Goal: Transaction & Acquisition: Book appointment/travel/reservation

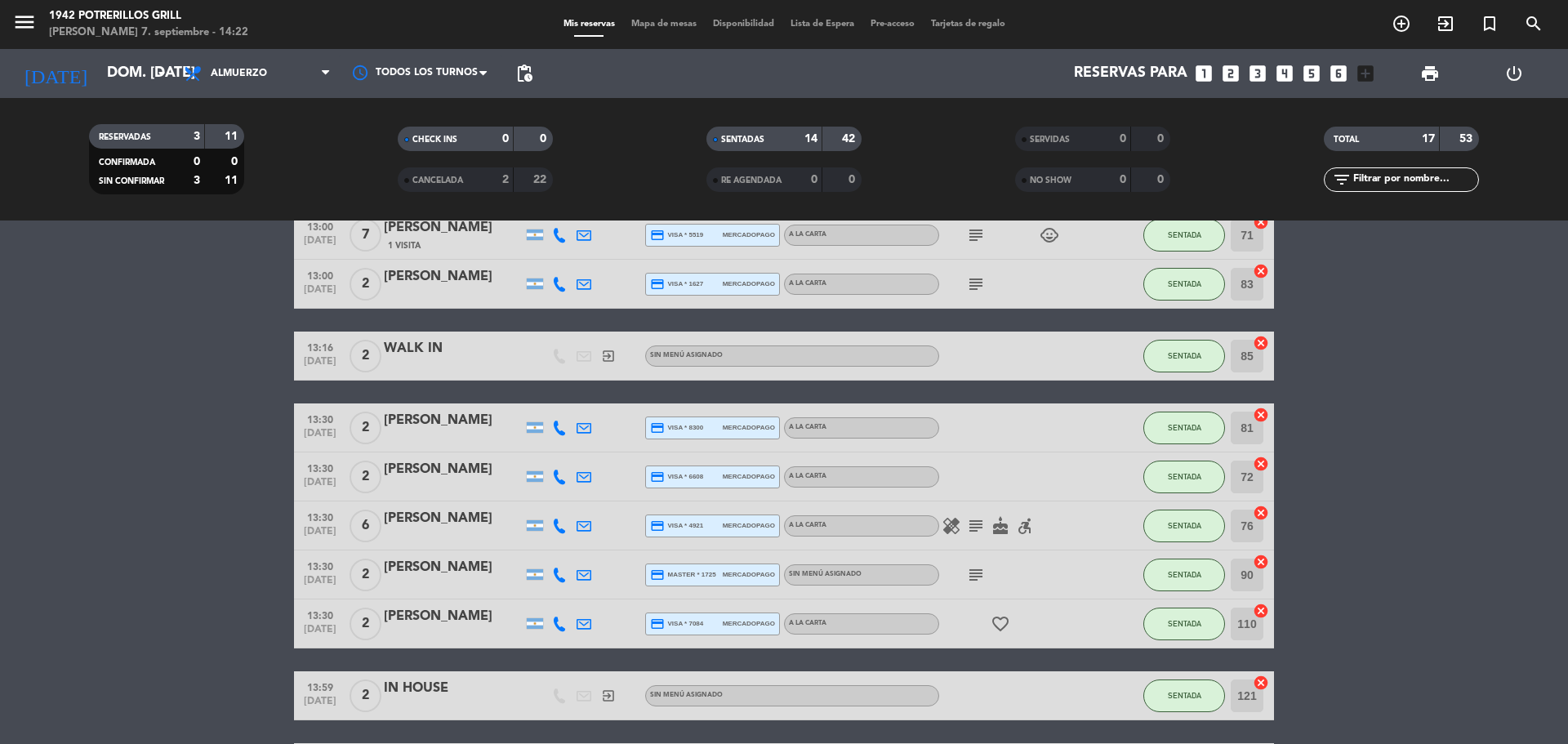
scroll to position [490, 0]
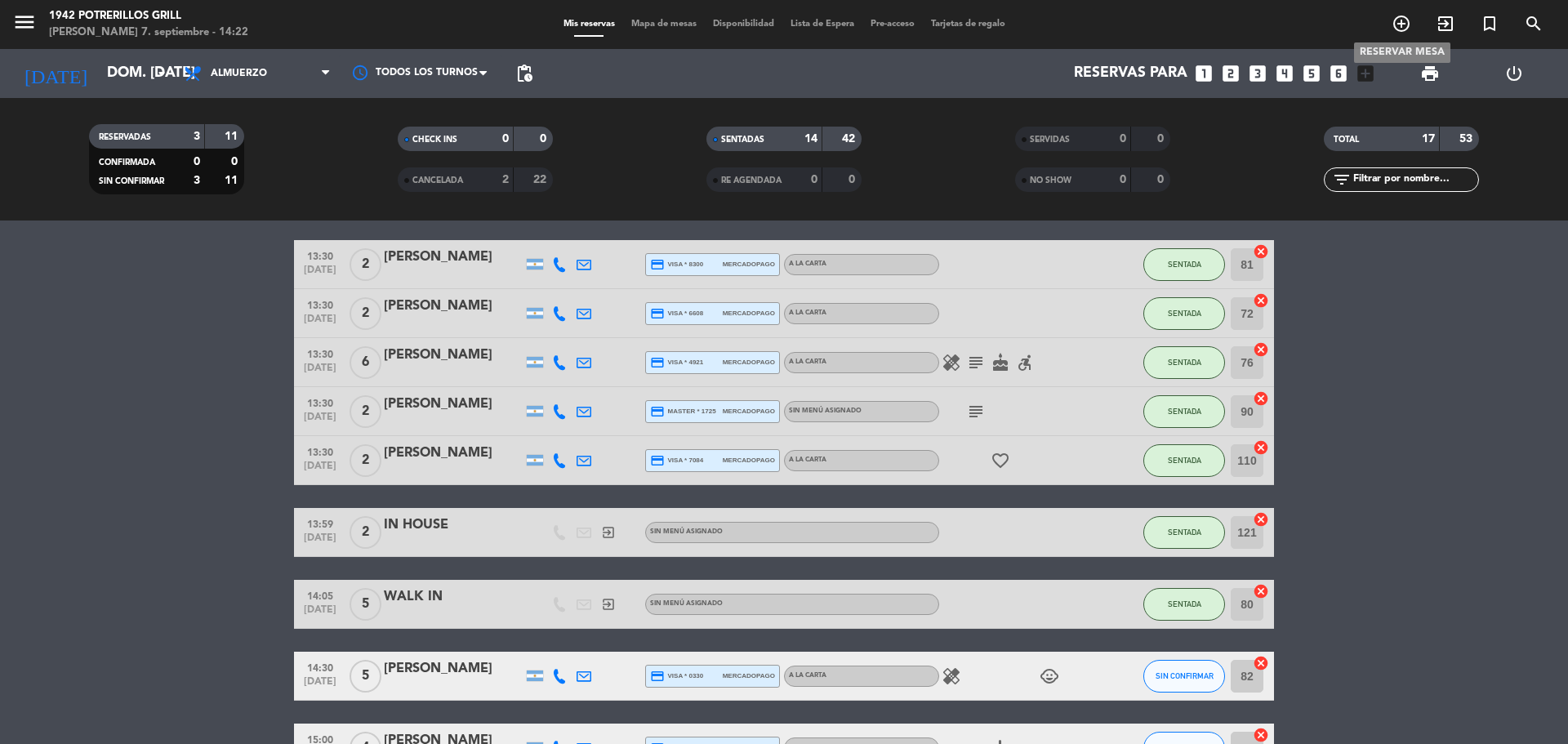
click at [1397, 27] on icon "add_circle_outline" at bounding box center [1401, 23] width 20 height 20
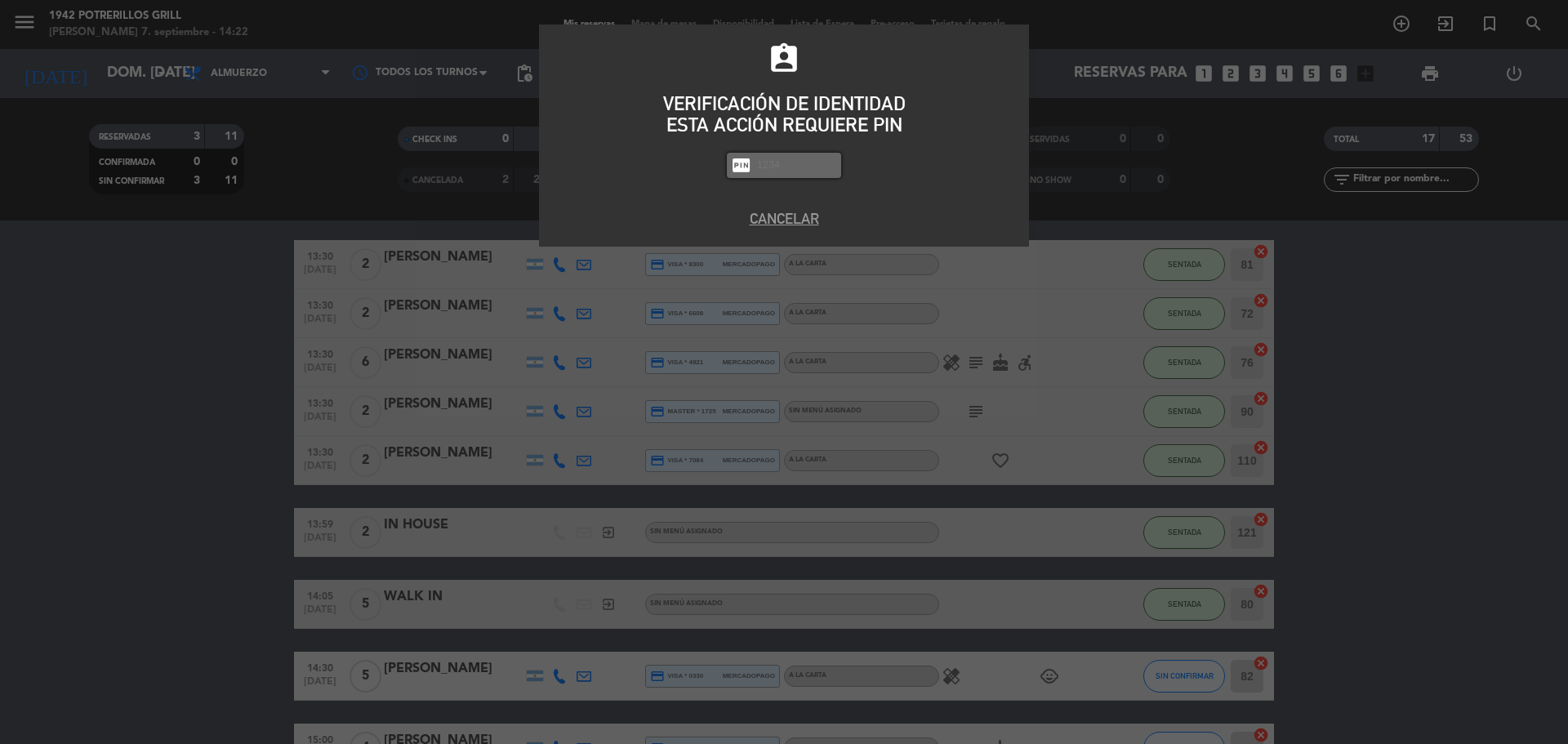
click at [786, 164] on input "text" at bounding box center [796, 165] width 82 height 19
type input "8184"
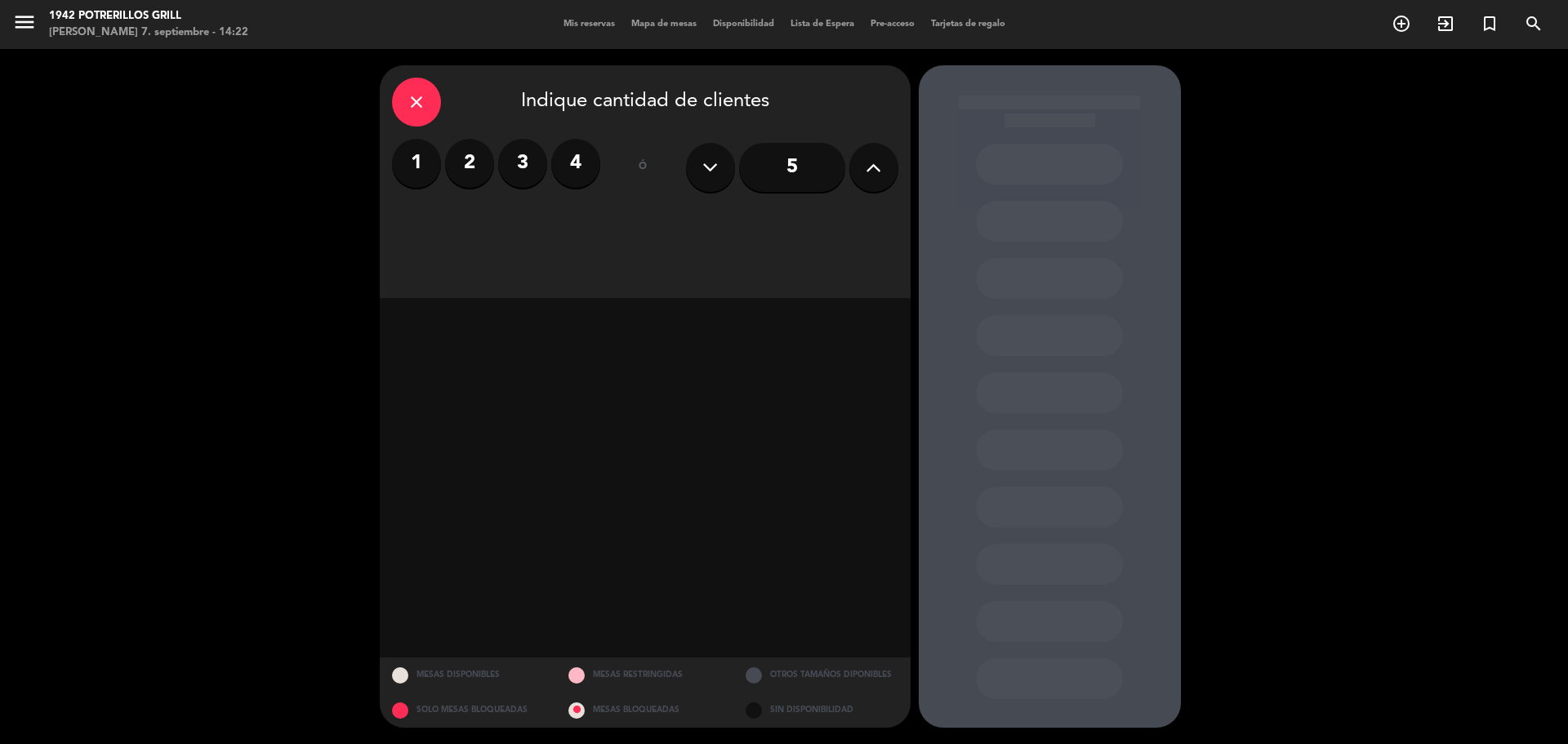
click at [861, 165] on button at bounding box center [873, 167] width 49 height 49
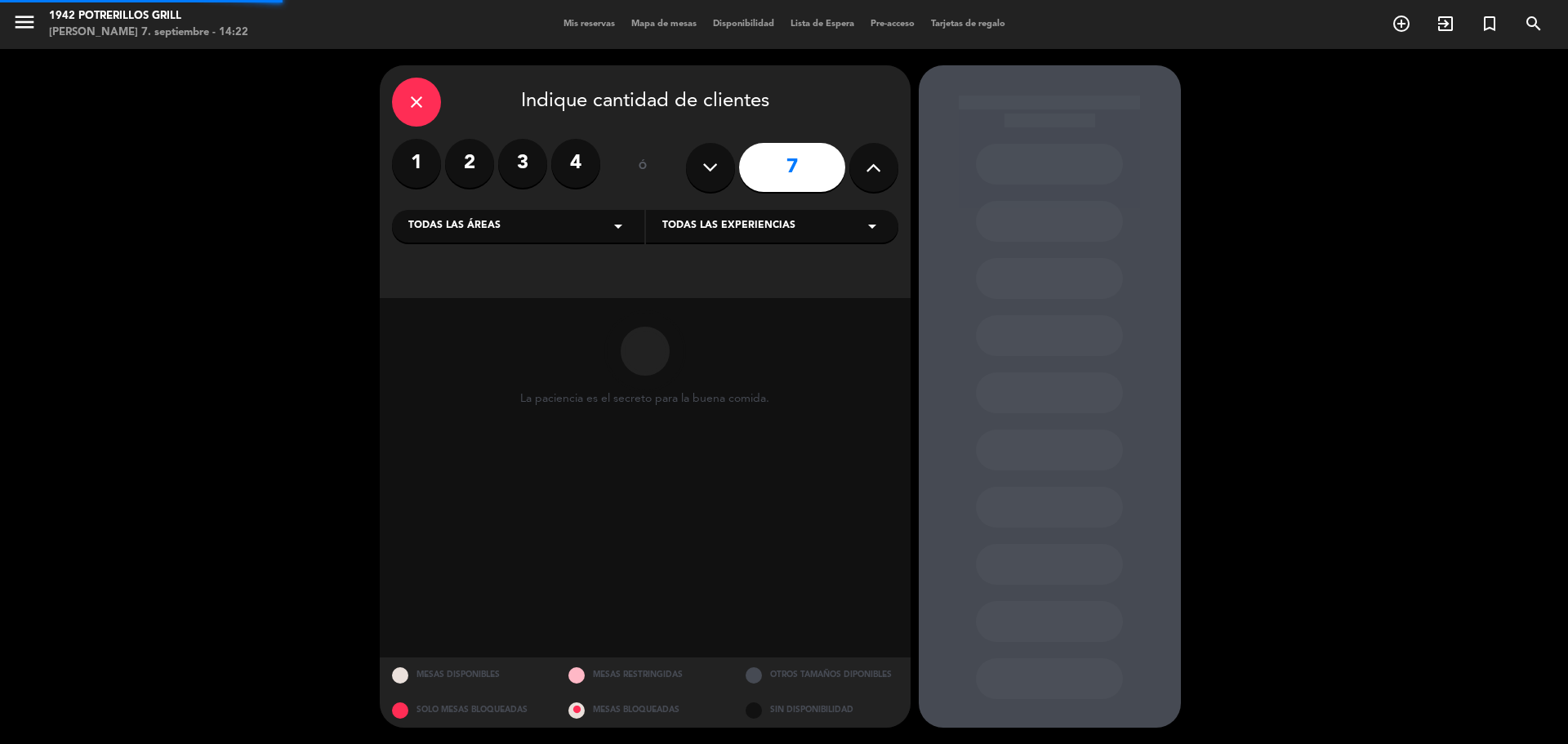
click at [861, 165] on button at bounding box center [873, 167] width 49 height 49
type input "8"
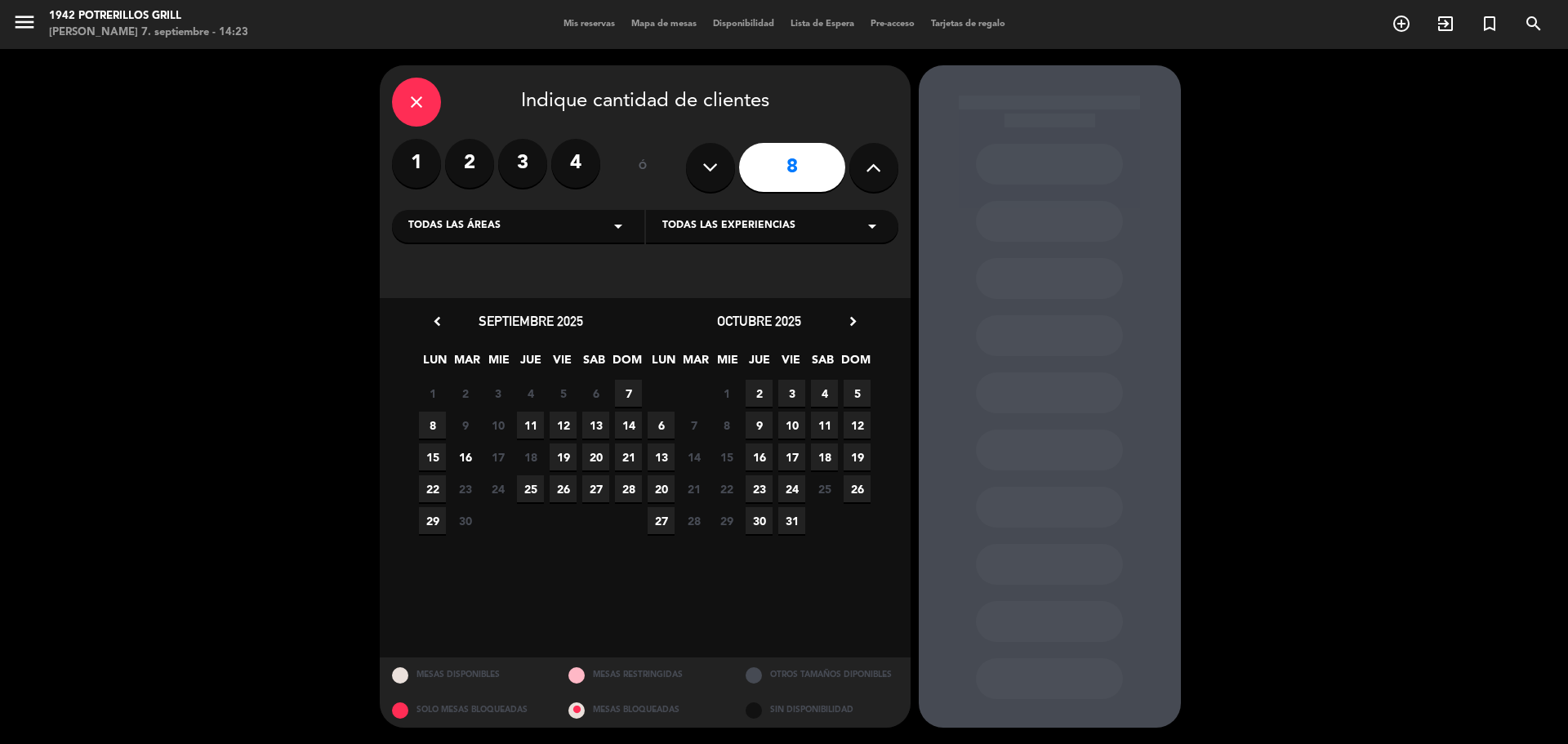
click at [630, 394] on span "7" at bounding box center [628, 393] width 27 height 27
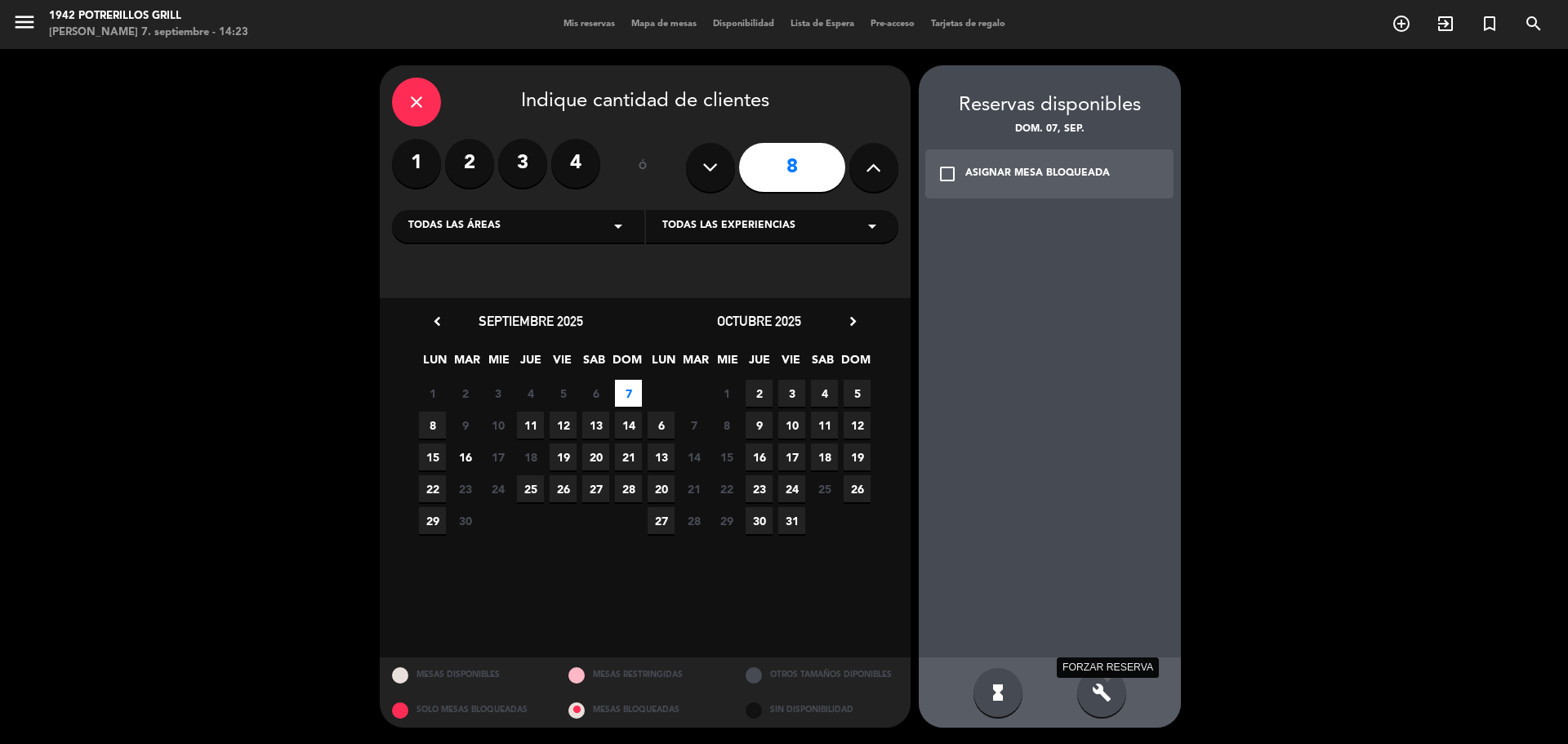
click at [1102, 690] on icon "build" at bounding box center [1101, 693] width 20 height 20
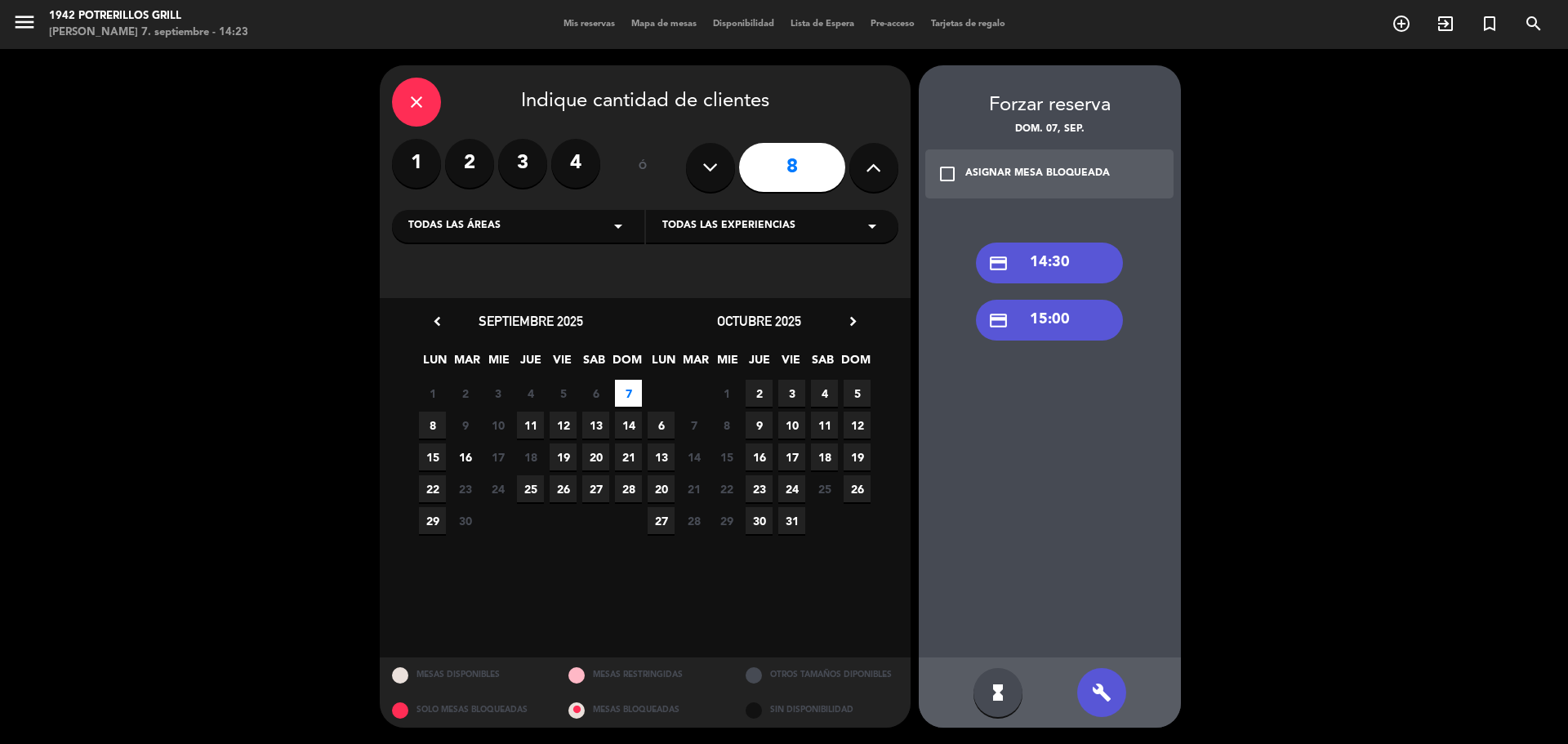
click at [1063, 261] on div "credit_card 14:30" at bounding box center [1049, 263] width 147 height 41
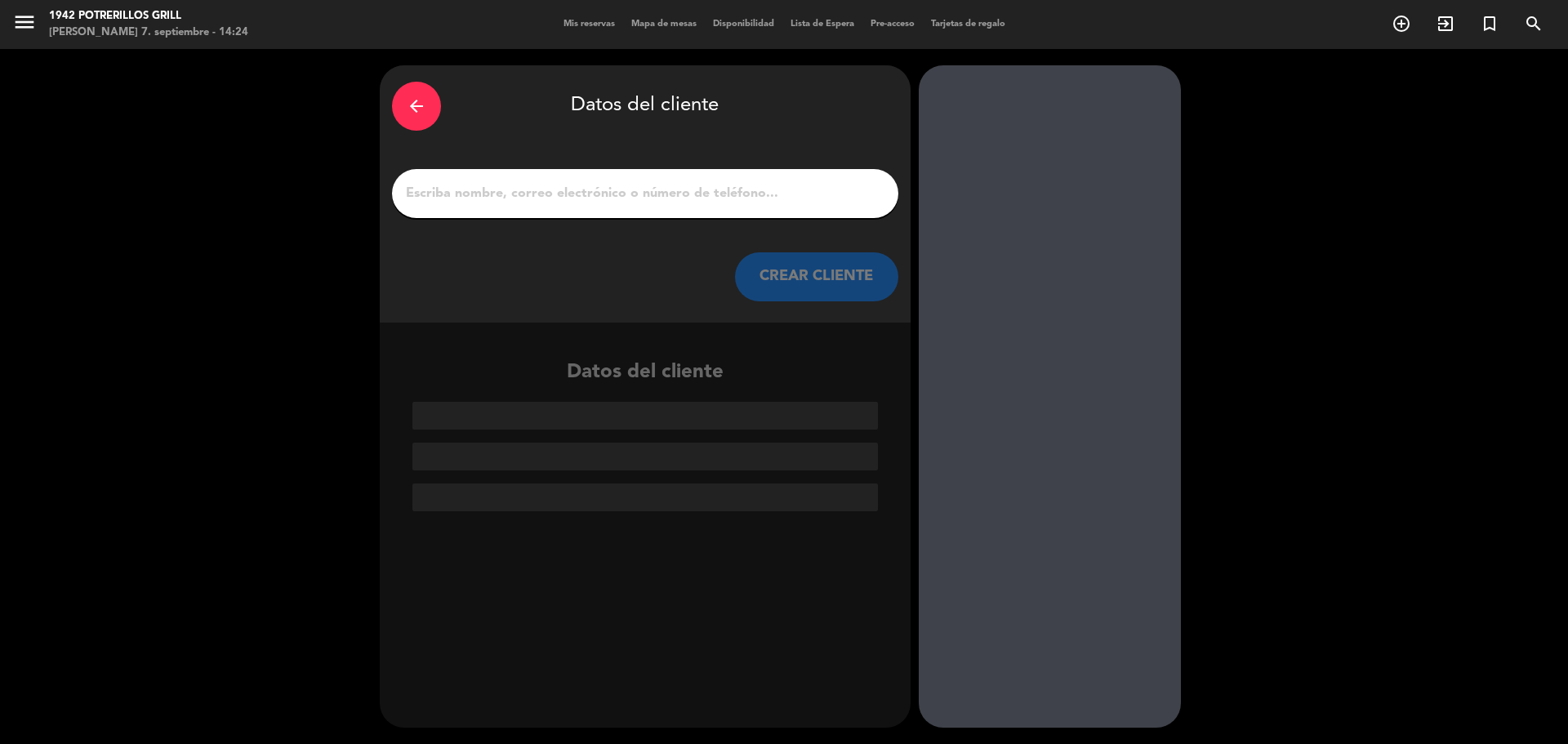
drag, startPoint x: 764, startPoint y: 204, endPoint x: 768, endPoint y: 194, distance: 10.8
click at [764, 204] on input "1" at bounding box center [645, 193] width 482 height 23
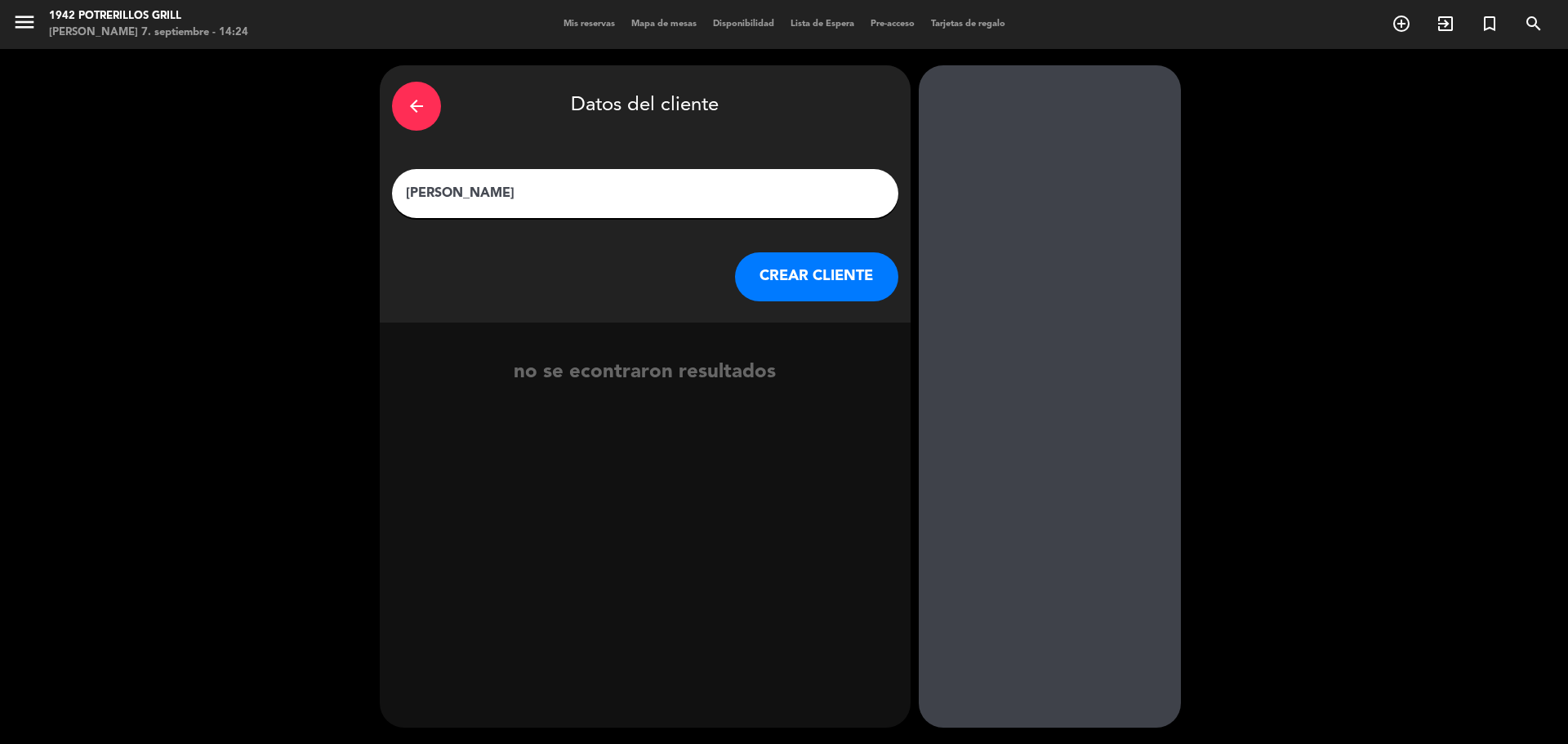
type input "[PERSON_NAME]"
click at [850, 276] on button "CREAR CLIENTE" at bounding box center [817, 277] width 163 height 49
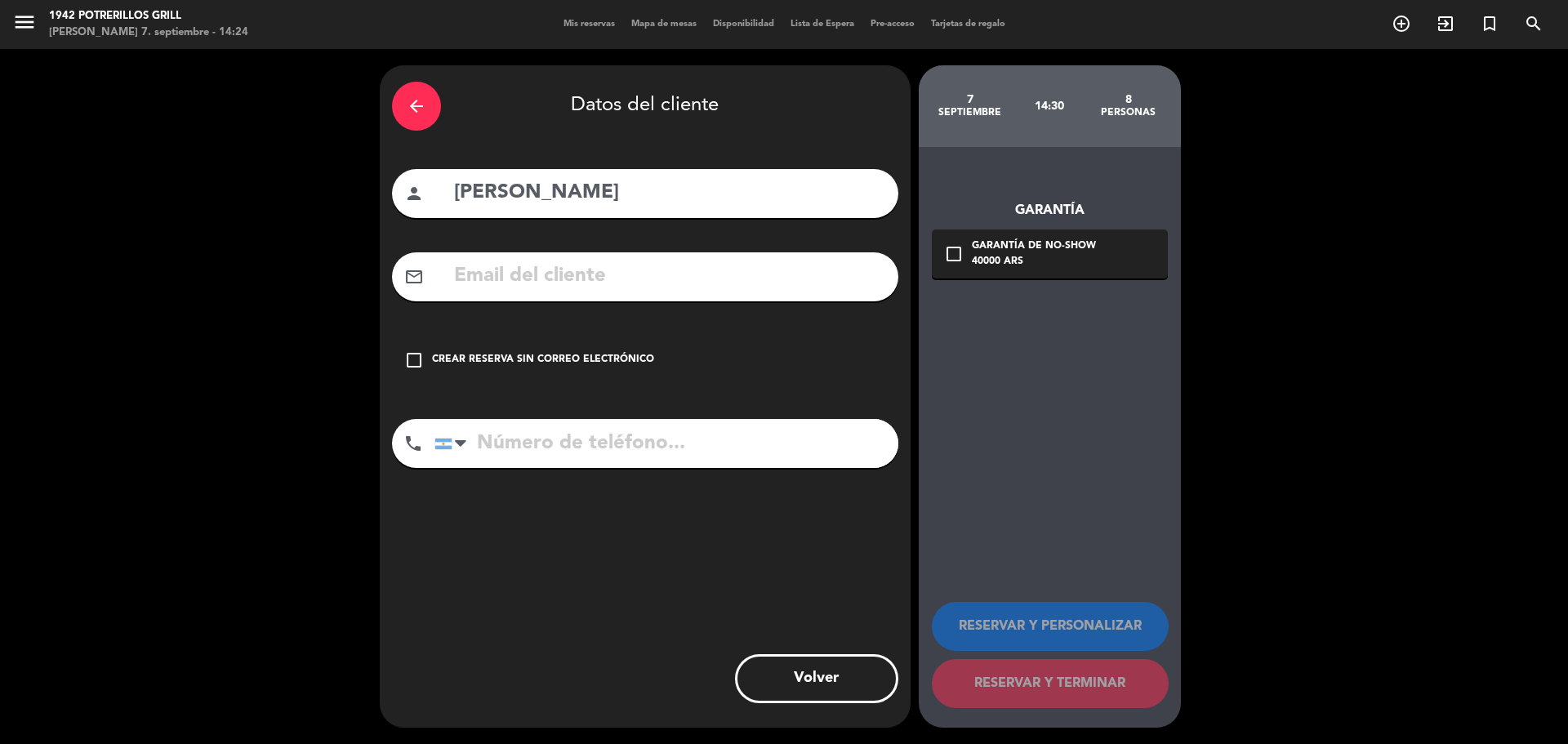
click at [409, 355] on icon "check_box_outline_blank" at bounding box center [414, 360] width 20 height 20
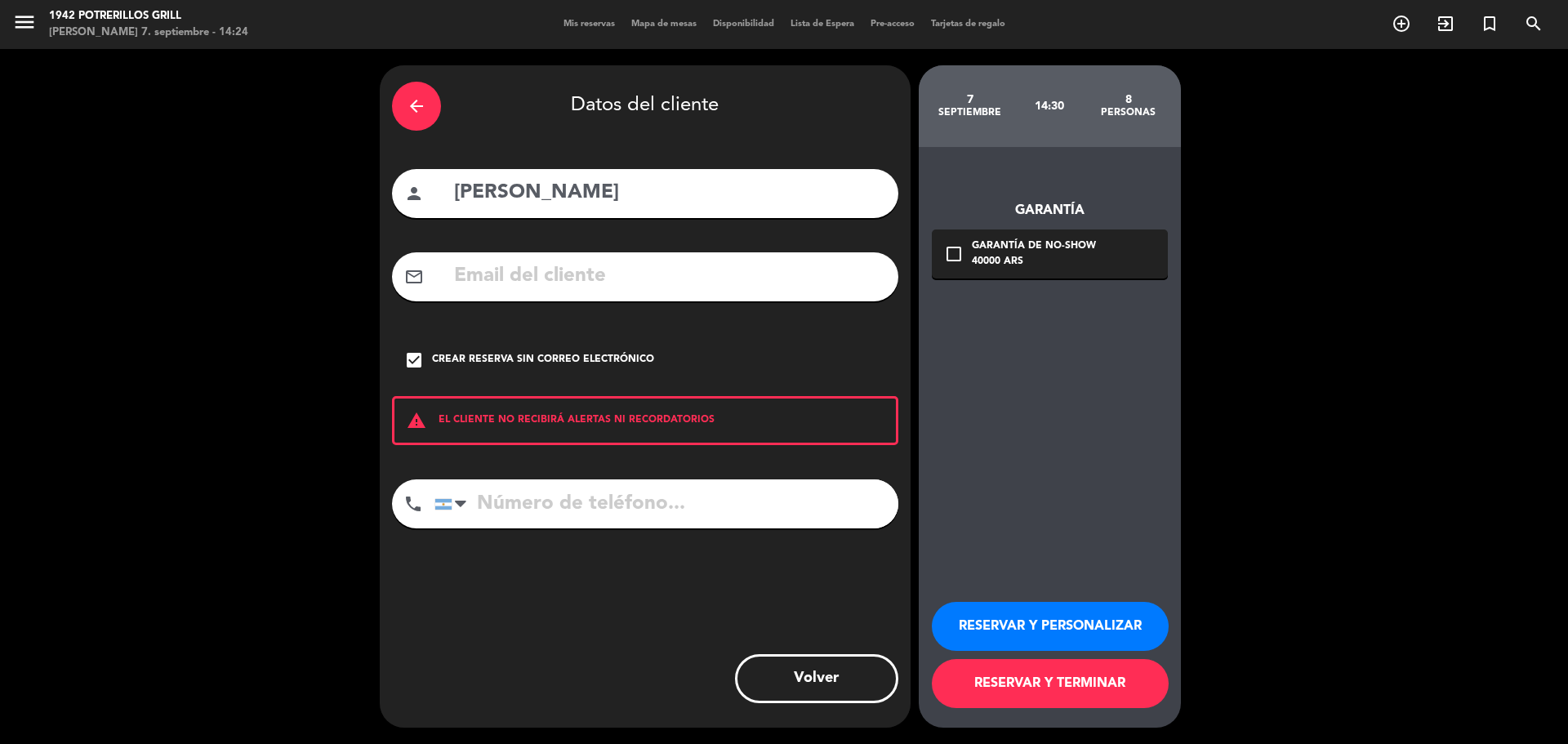
click at [1091, 683] on button "RESERVAR Y TERMINAR" at bounding box center [1050, 684] width 237 height 49
